Goal: Task Accomplishment & Management: Manage account settings

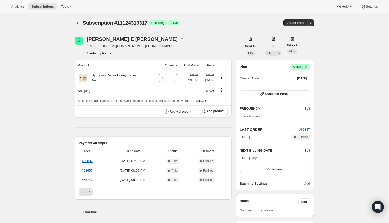
click at [305, 67] on icon at bounding box center [305, 66] width 2 height 1
click at [291, 87] on span "Cancel subscription" at bounding box center [298, 85] width 28 height 4
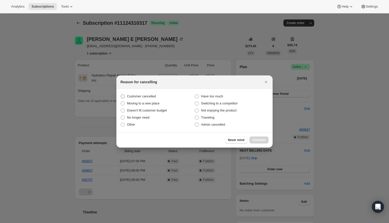
click at [143, 96] on span "Customer cancelled" at bounding box center [141, 96] width 29 height 4
click at [121, 94] on input "Customer cancelled" at bounding box center [121, 94] width 0 height 0
radio input "true"
click at [261, 139] on span "Continue" at bounding box center [258, 140] width 13 height 4
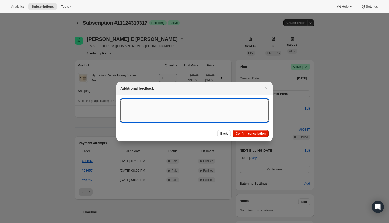
click at [196, 112] on textarea ":rbk:" at bounding box center [194, 110] width 148 height 23
type textarea "H"
click at [256, 136] on button "Confirm cancellation" at bounding box center [250, 133] width 36 height 7
